Goal: Task Accomplishment & Management: Use online tool/utility

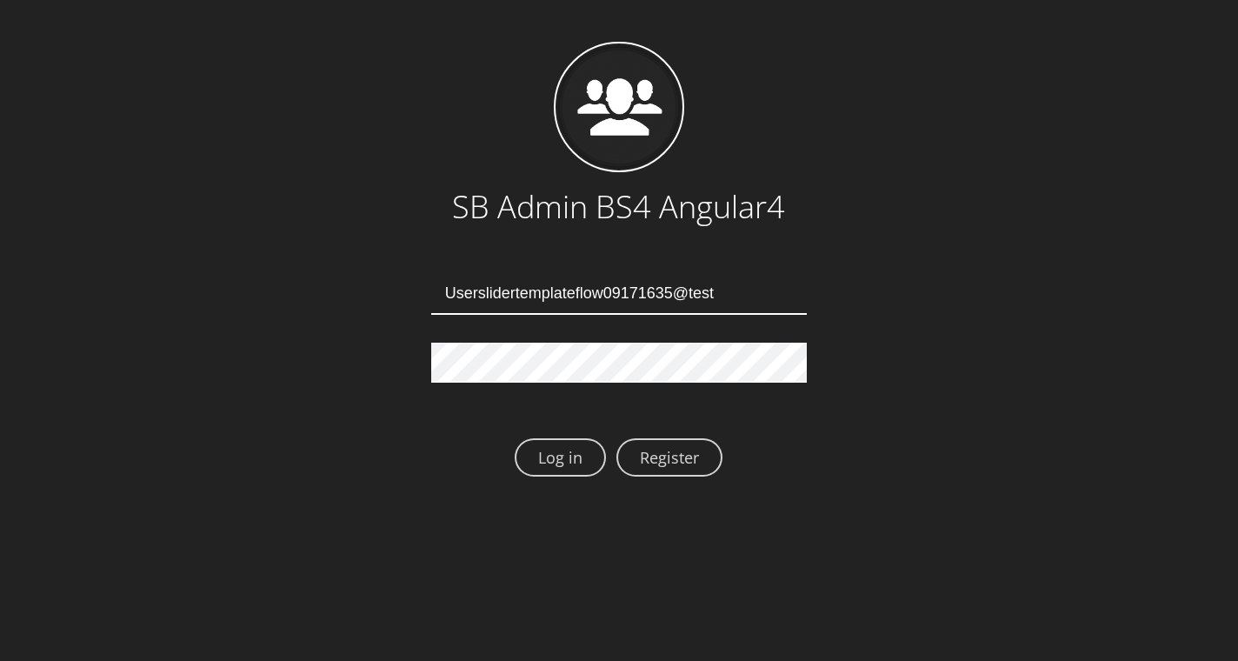
type input "Userslidertemplateflow09171635@test.qa"
type input "[EMAIL_ADDRESS][DOMAIN_NAME]"
